Goal: Communication & Community: Ask a question

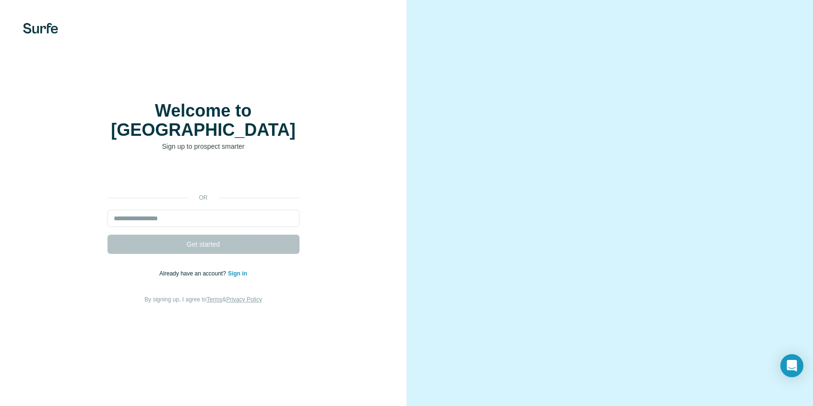
click at [192, 224] on input "email" at bounding box center [203, 218] width 192 height 17
click at [170, 220] on input "email" at bounding box center [203, 218] width 192 height 17
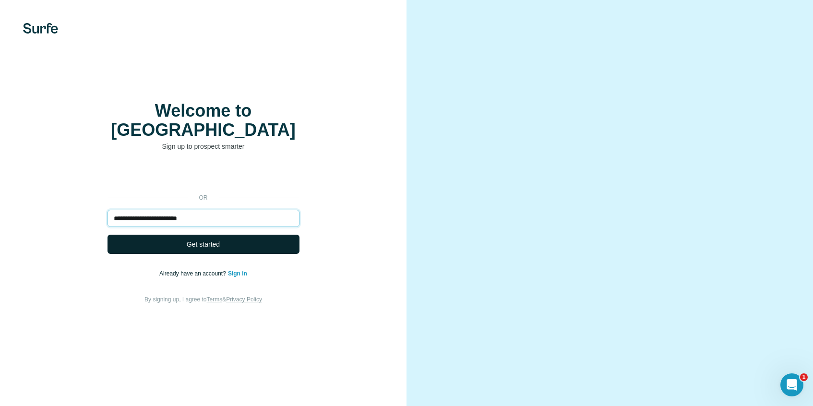
type input "**********"
click at [201, 247] on span "Get started" at bounding box center [203, 244] width 33 height 10
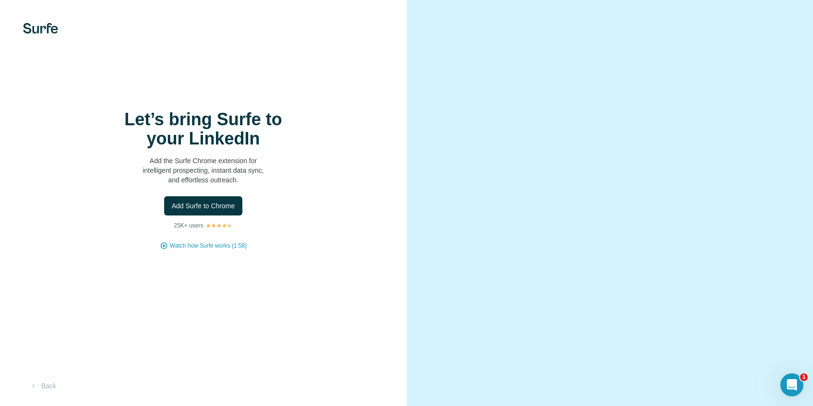
scroll to position [10, 0]
click at [44, 23] on img at bounding box center [40, 28] width 35 height 11
click at [198, 214] on button "Add Surfe to Chrome" at bounding box center [203, 205] width 79 height 19
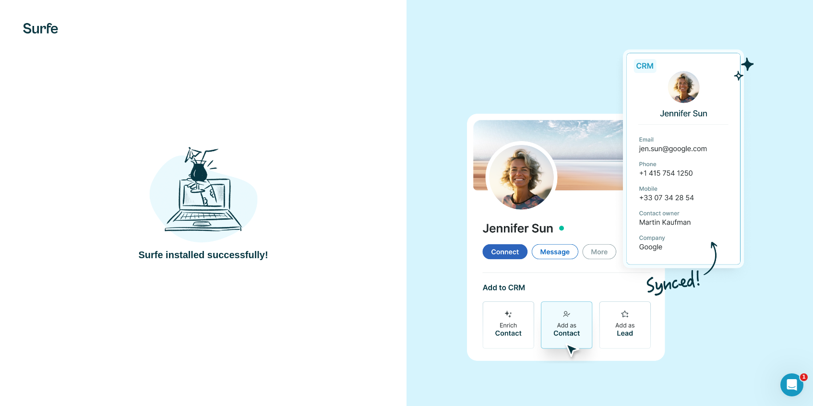
click at [324, 165] on div "Surfe installed successfully!" at bounding box center [203, 203] width 368 height 118
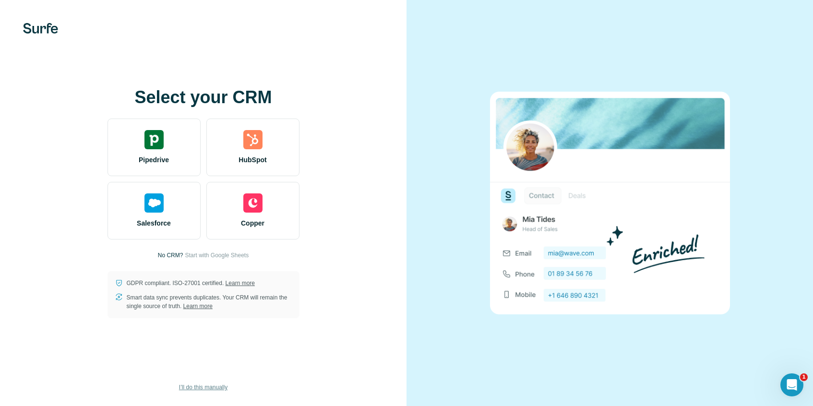
click at [212, 384] on span "I’ll do this manually" at bounding box center [203, 387] width 48 height 9
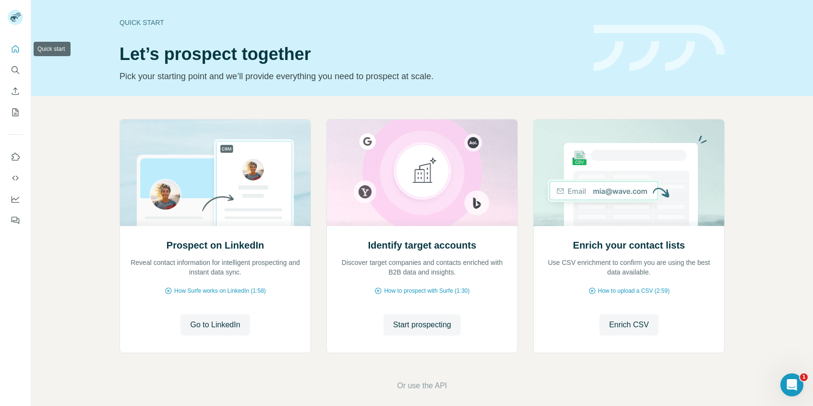
click at [18, 47] on icon "Quick start" at bounding box center [15, 48] width 7 height 7
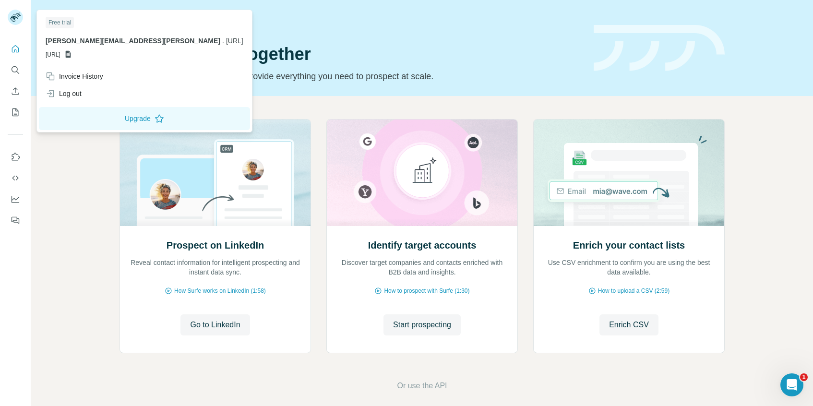
click at [13, 14] on rect at bounding box center [15, 17] width 15 height 15
click at [15, 52] on icon "Quick start" at bounding box center [16, 49] width 10 height 10
click at [99, 115] on button "Upgrade" at bounding box center [144, 118] width 211 height 23
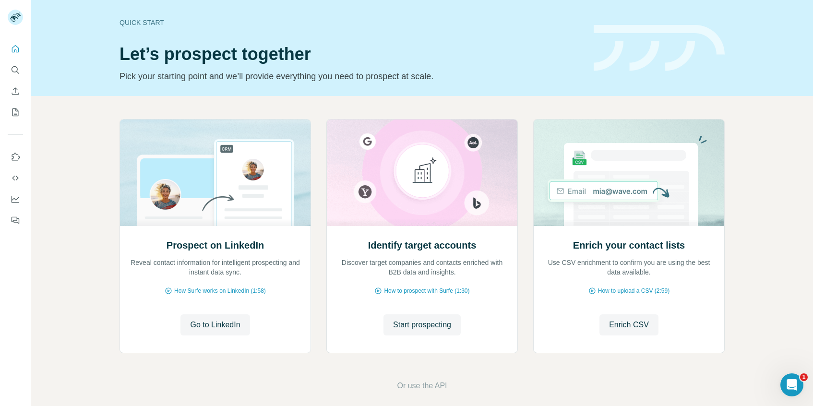
click at [602, 79] on header "Quick start Let’s prospect together Pick your starting point and we’ll provide …" at bounding box center [421, 48] width 605 height 70
click at [792, 383] on icon "Open Intercom Messenger" at bounding box center [790, 384] width 16 height 16
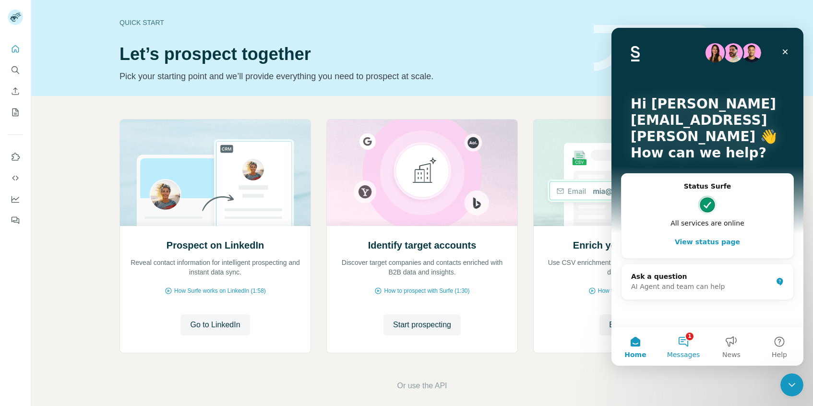
click at [678, 344] on button "1 Messages" at bounding box center [683, 346] width 48 height 38
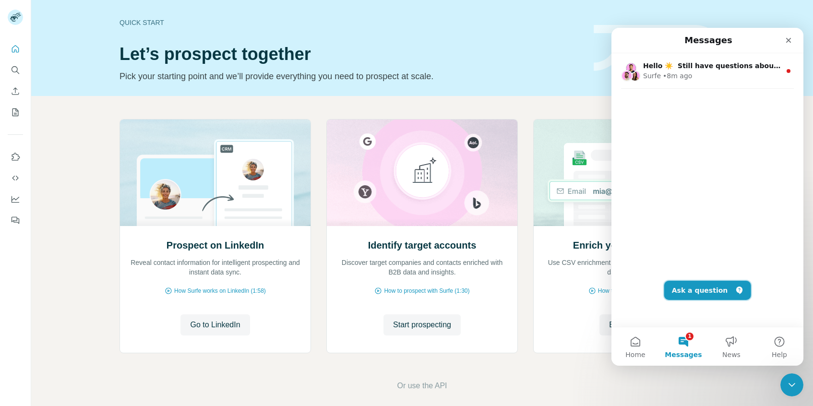
click at [704, 290] on button "Ask a question" at bounding box center [707, 290] width 87 height 19
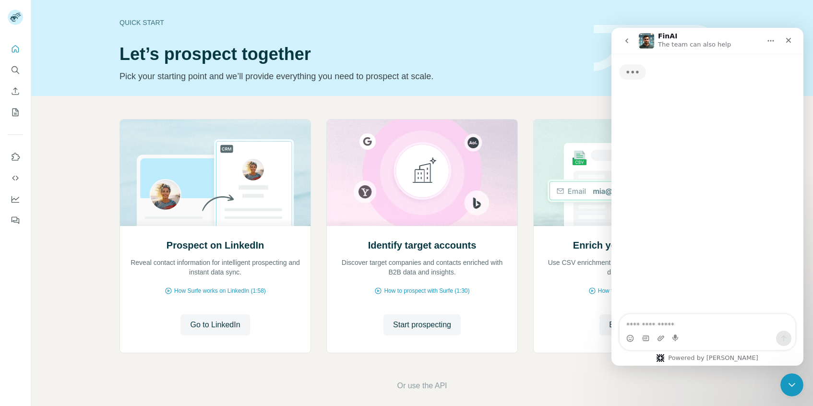
click at [662, 324] on textarea "Ask a question…" at bounding box center [707, 322] width 176 height 16
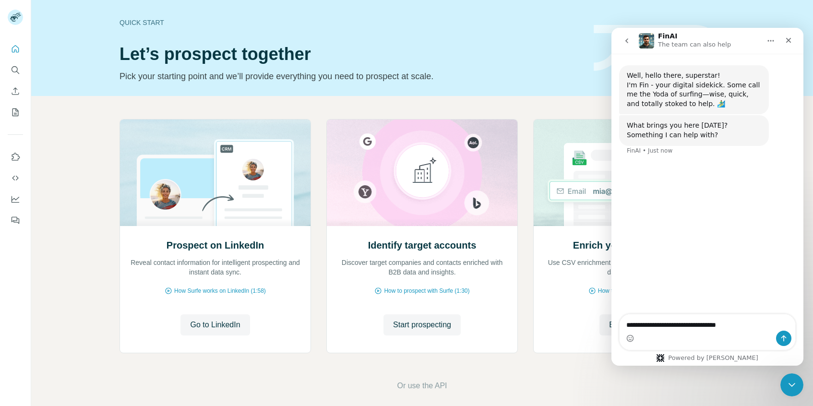
click at [742, 326] on textarea "**********" at bounding box center [707, 322] width 176 height 16
type textarea "**********"
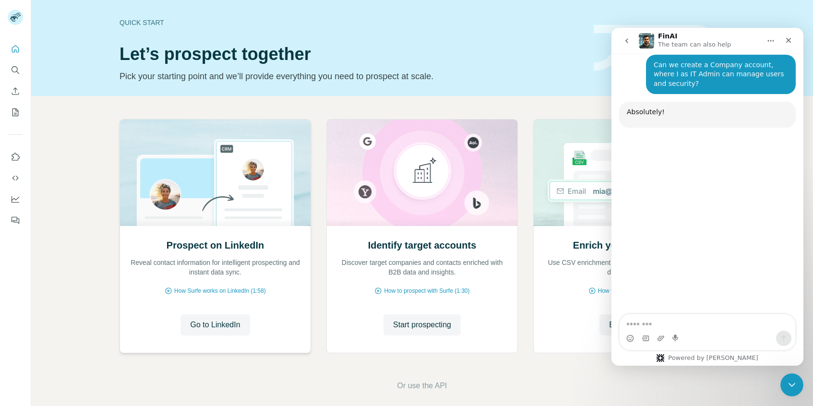
scroll to position [102, 0]
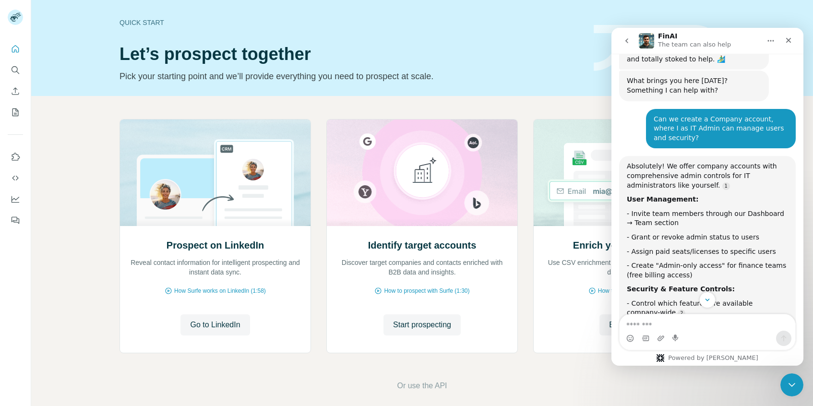
click at [734, 193] on div "Absolutely! We offer company accounts with comprehensive admin controls for IT …" at bounding box center [707, 310] width 161 height 297
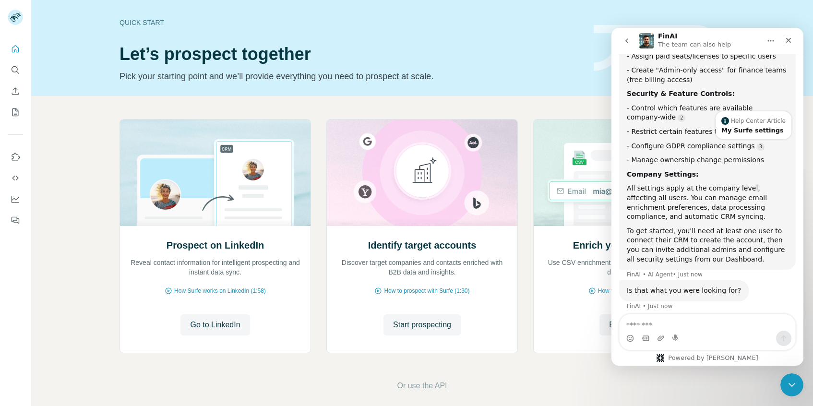
scroll to position [247, 0]
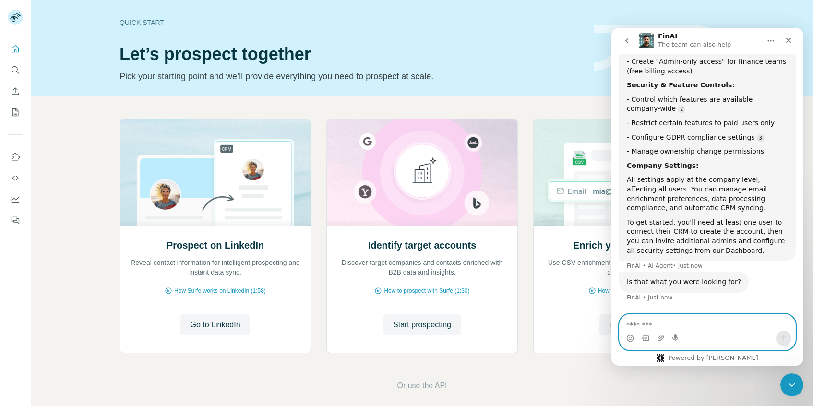
click at [661, 323] on textarea "Message…" at bounding box center [707, 322] width 176 height 16
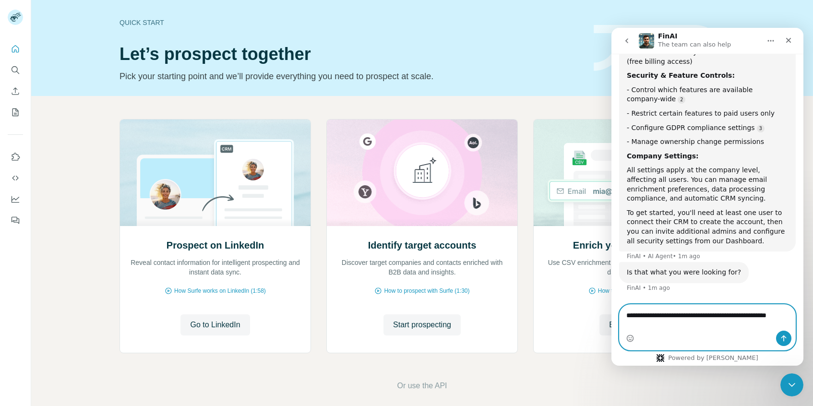
type textarea "**********"
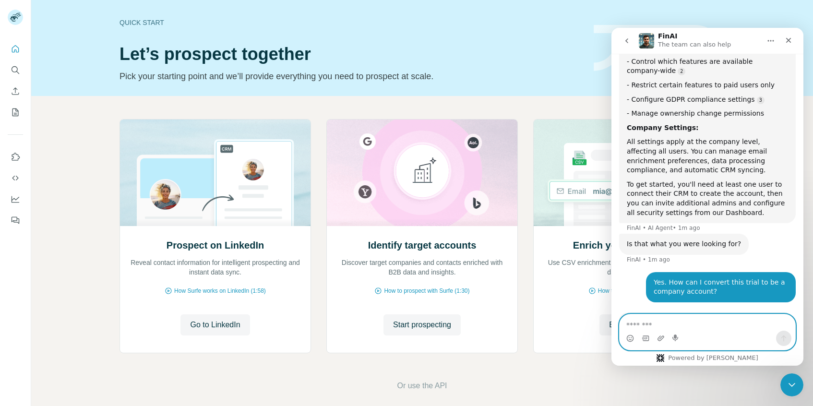
scroll to position [316, 0]
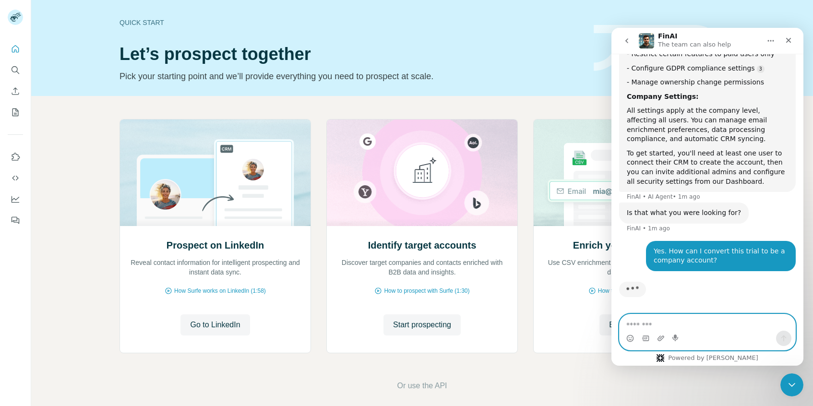
click at [648, 322] on textarea "Message…" at bounding box center [707, 322] width 176 height 16
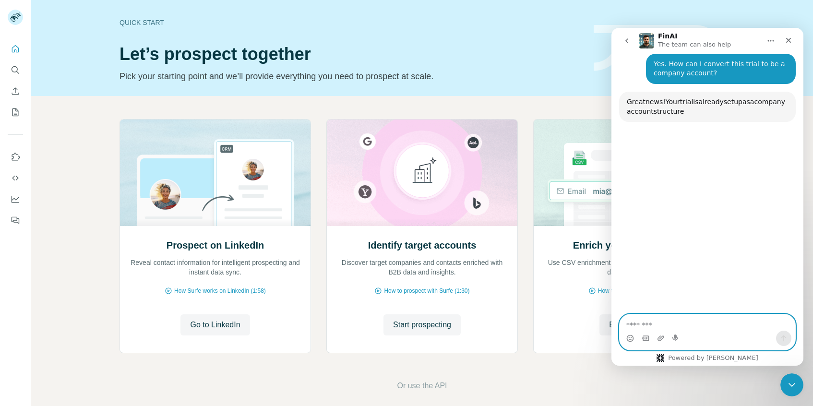
scroll to position [497, 0]
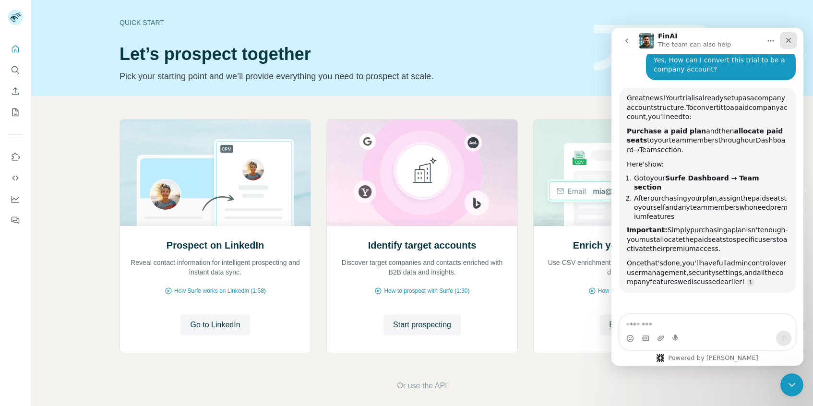
click at [788, 37] on icon "Close" at bounding box center [788, 40] width 8 height 8
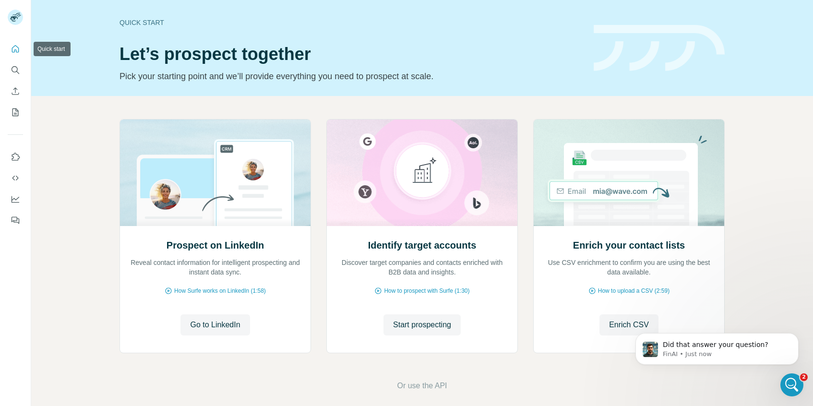
scroll to position [485, 0]
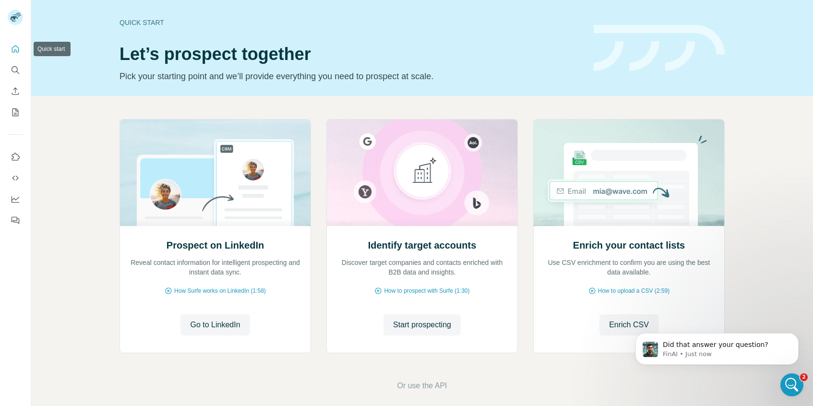
click at [12, 49] on icon "Quick start" at bounding box center [16, 49] width 10 height 10
click at [12, 201] on icon "Dashboard" at bounding box center [16, 199] width 10 height 10
click at [794, 336] on icon "Dismiss notification" at bounding box center [795, 335] width 5 height 5
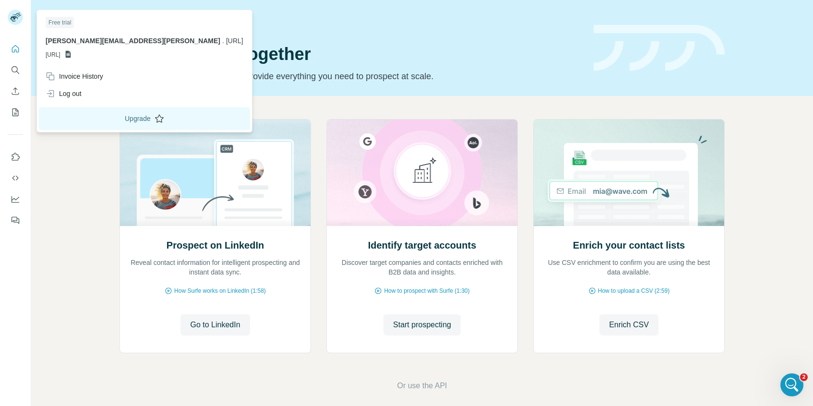
click at [101, 118] on button "Upgrade" at bounding box center [144, 118] width 211 height 23
click at [103, 120] on button "Upgrade" at bounding box center [144, 118] width 211 height 23
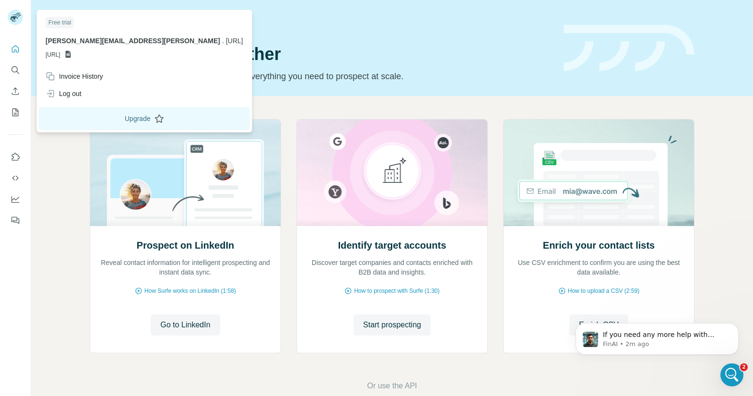
scroll to position [0, 0]
